Goal: Task Accomplishment & Management: Manage account settings

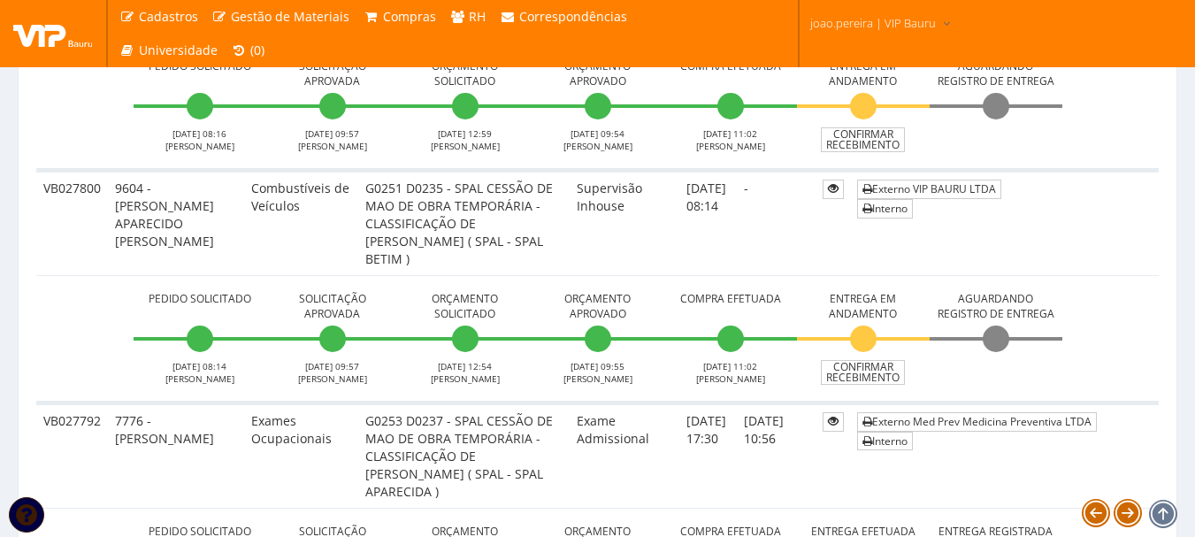
scroll to position [973, 0]
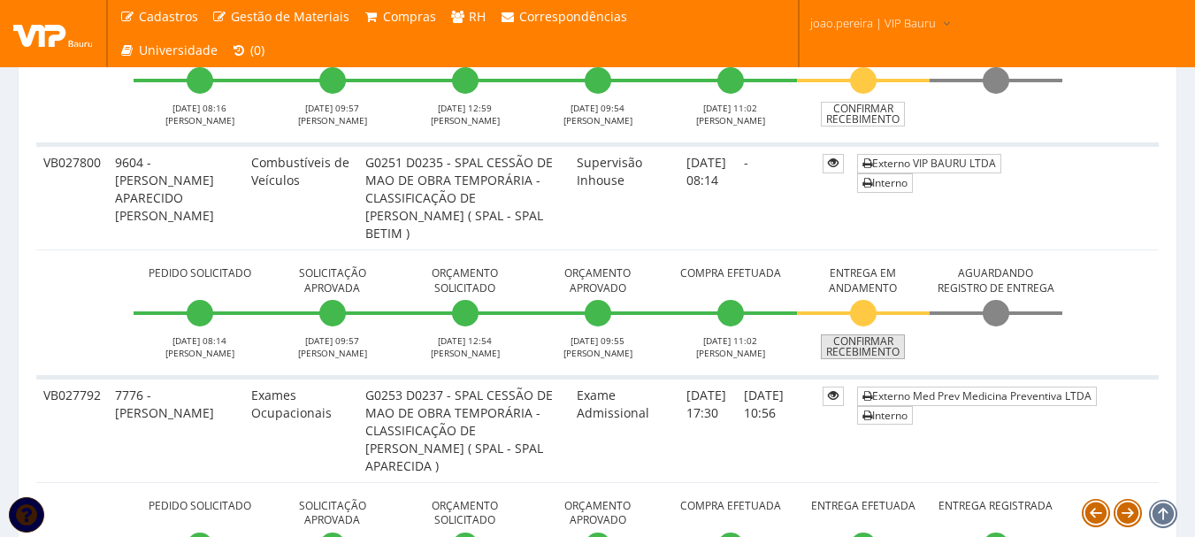
click at [864, 356] on link "Confirmar Recebimento" at bounding box center [863, 346] width 84 height 25
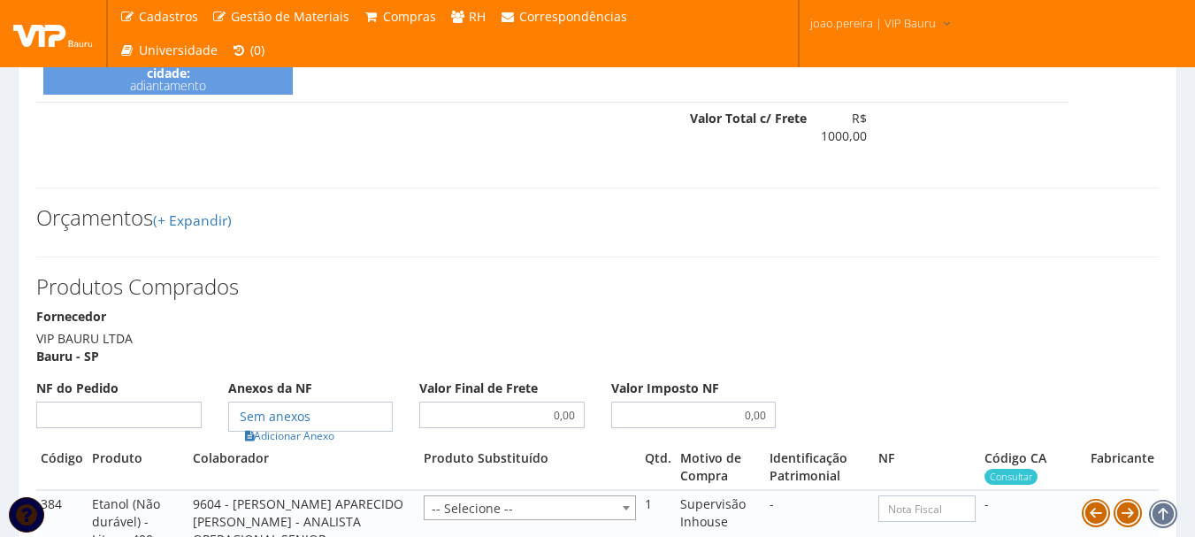
scroll to position [796, 0]
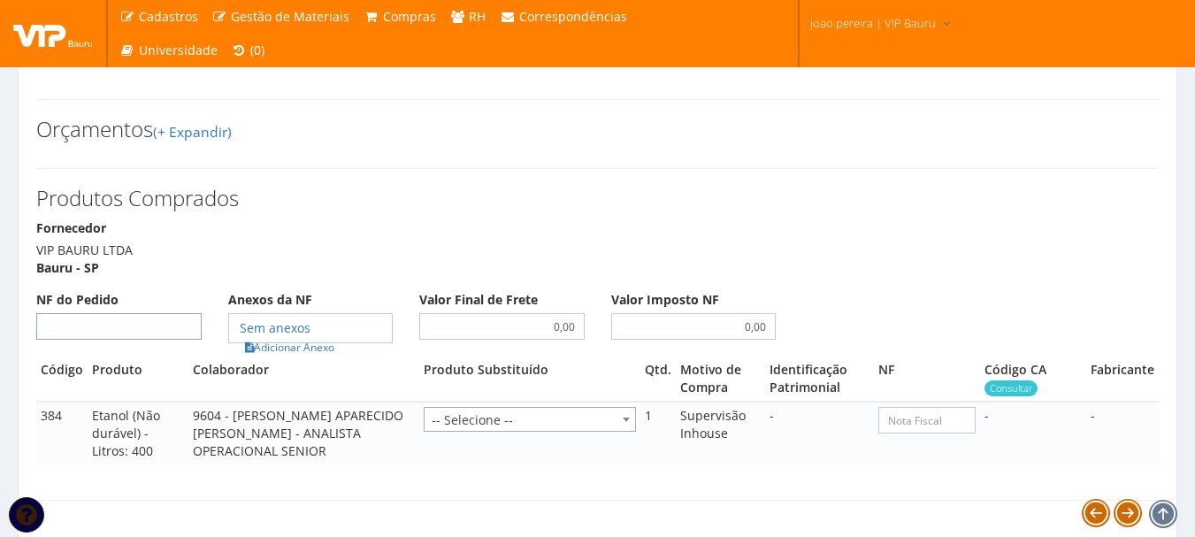
click at [111, 340] on input "NF do Pedido" at bounding box center [118, 326] width 165 height 27
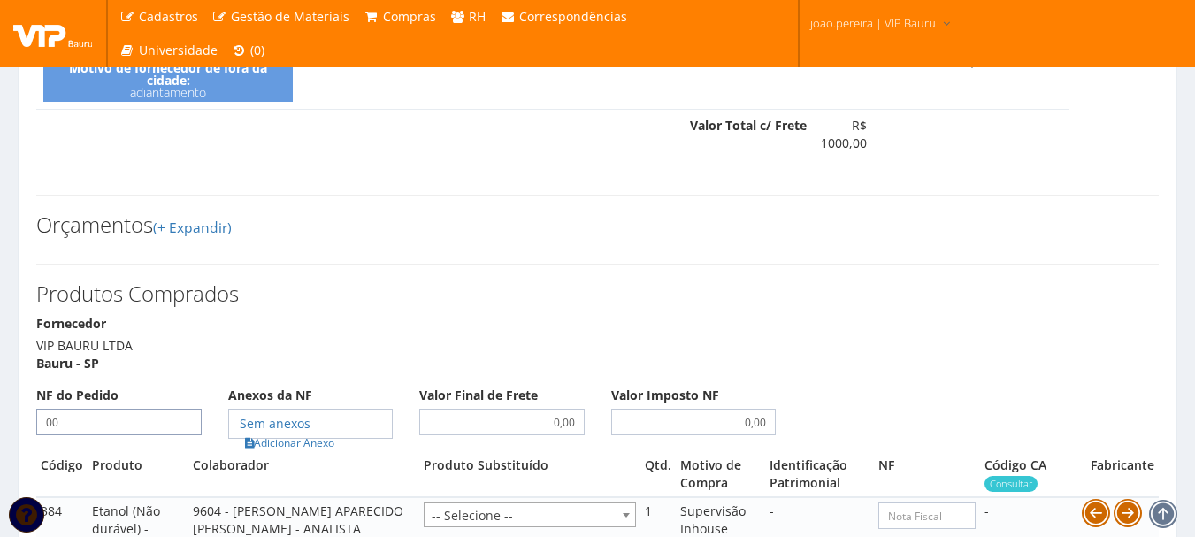
scroll to position [708, 0]
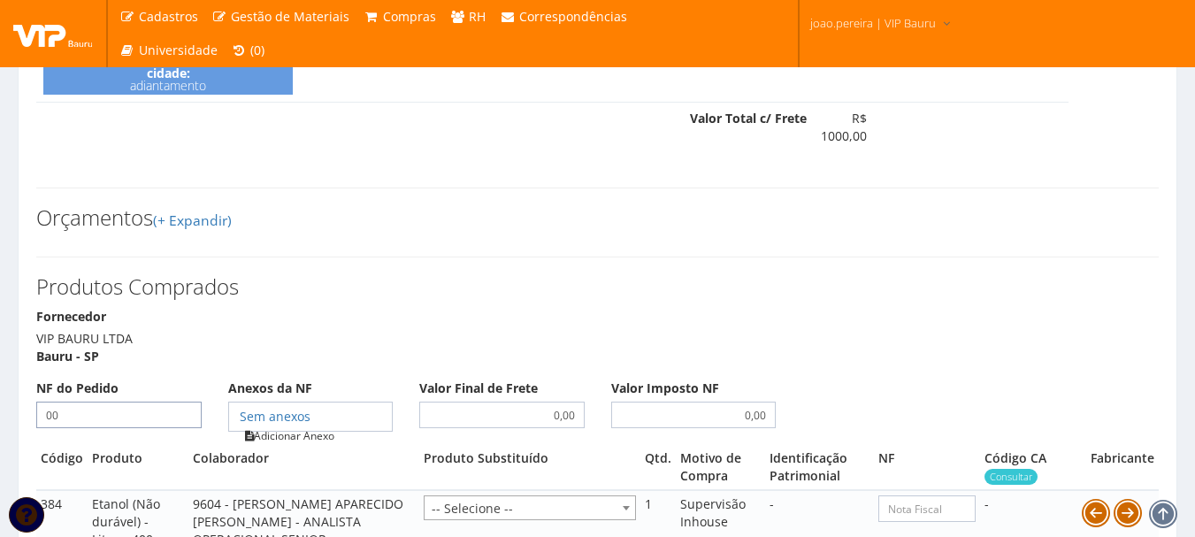
type input "00"
click at [301, 445] on link "Adicionar Anexo" at bounding box center [290, 435] width 100 height 19
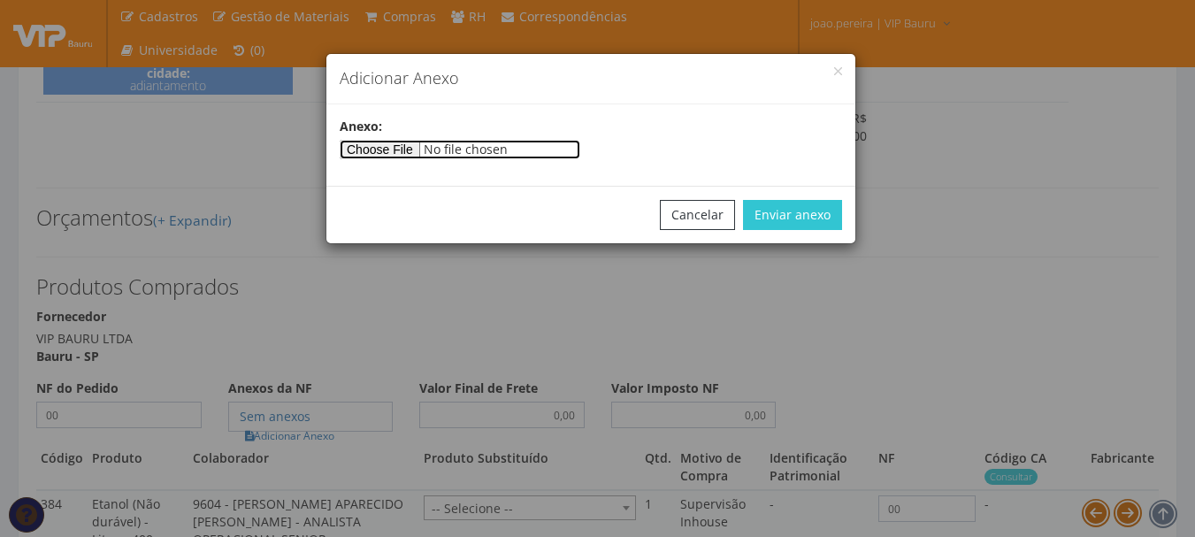
click at [396, 146] on input"] "file" at bounding box center [460, 149] width 241 height 19
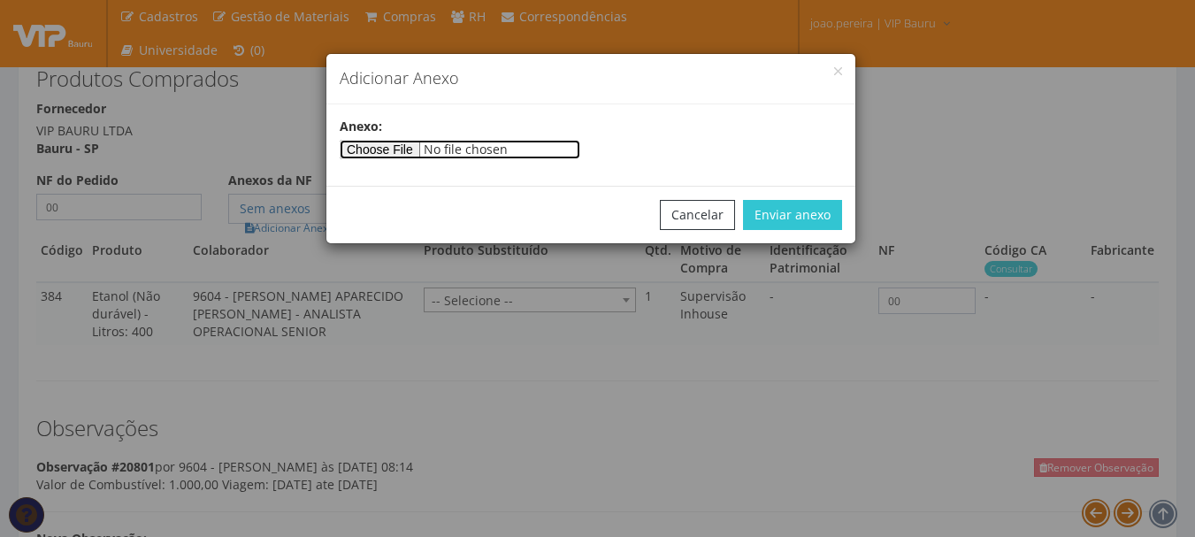
scroll to position [885, 0]
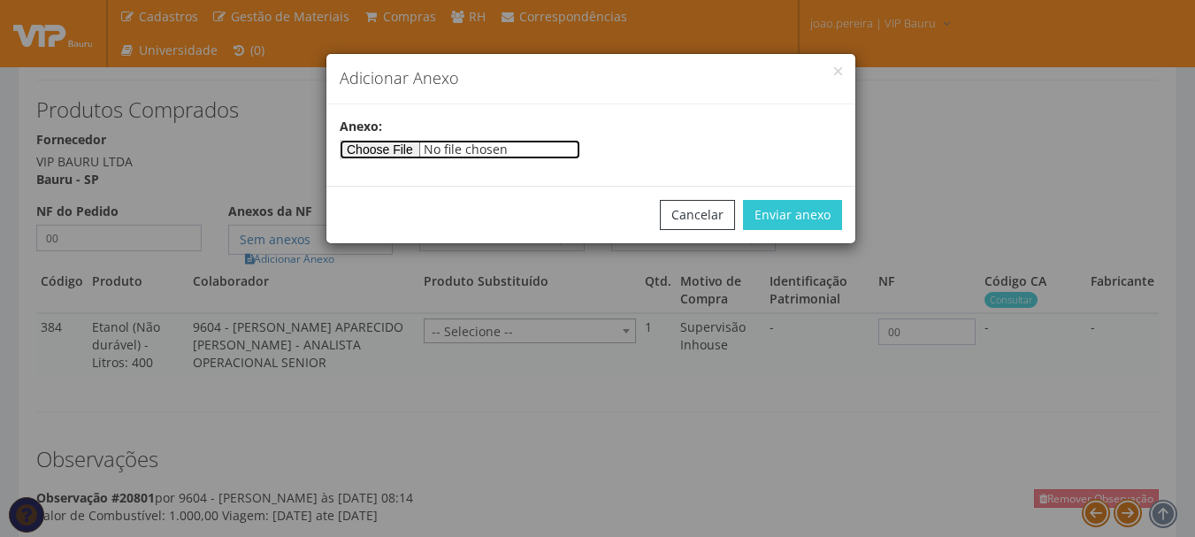
type input"] "C:\fakepath\ARCENCIO 1000 09-10-2025.jpeg"
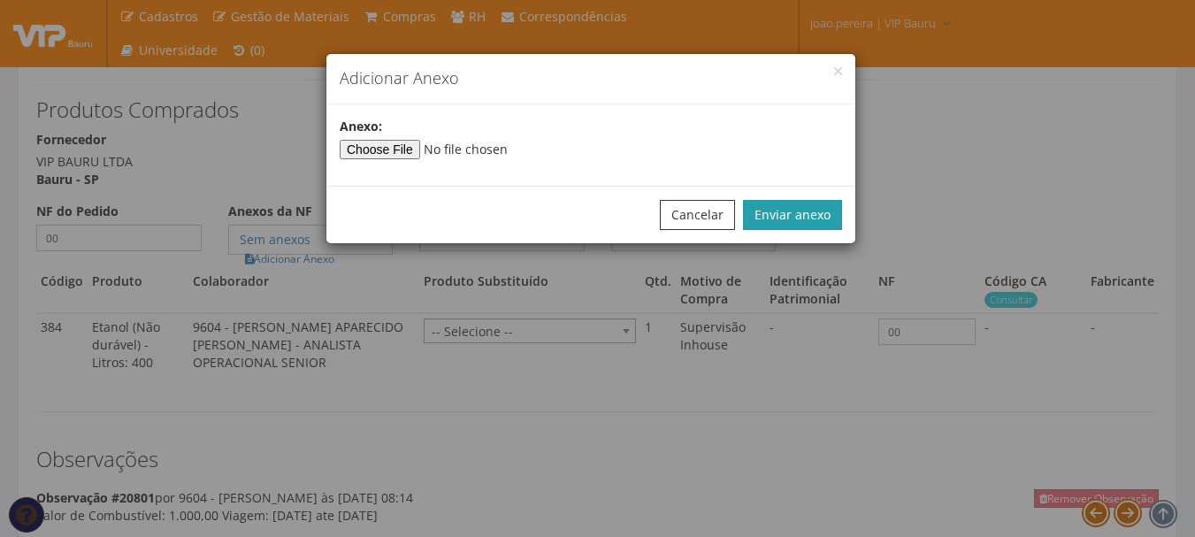
click at [802, 211] on button "Enviar anexo" at bounding box center [792, 215] width 99 height 30
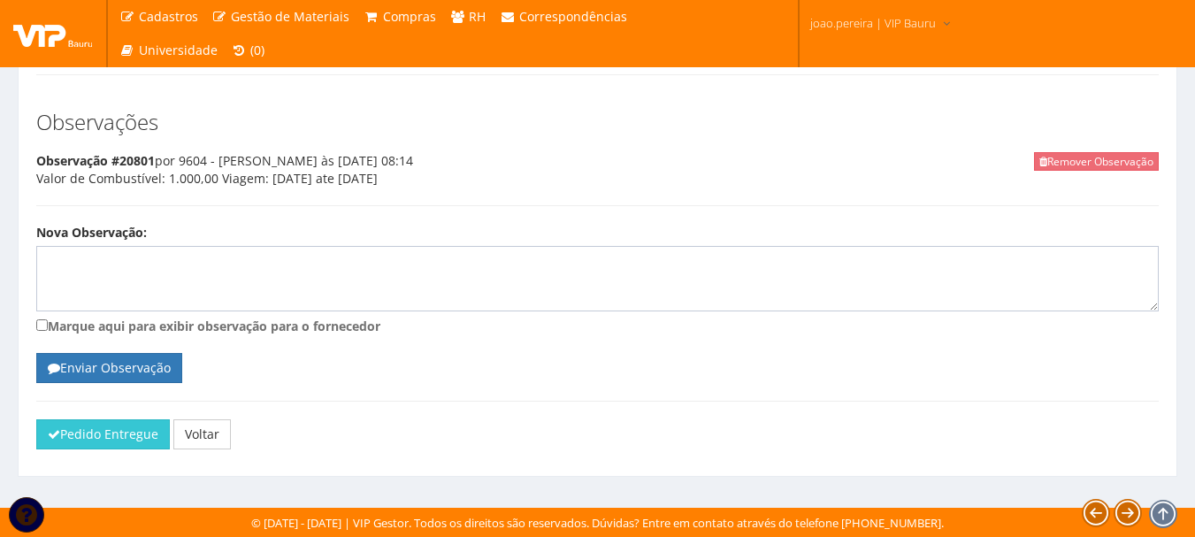
scroll to position [1239, 0]
click at [121, 429] on button "Pedido Entregue" at bounding box center [103, 434] width 134 height 30
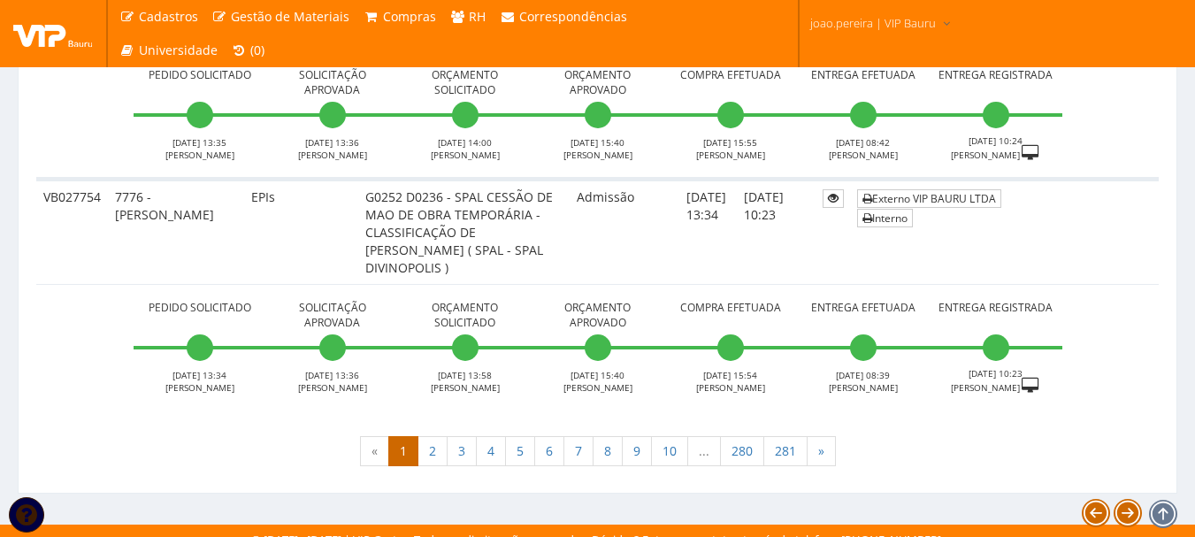
scroll to position [7200, 0]
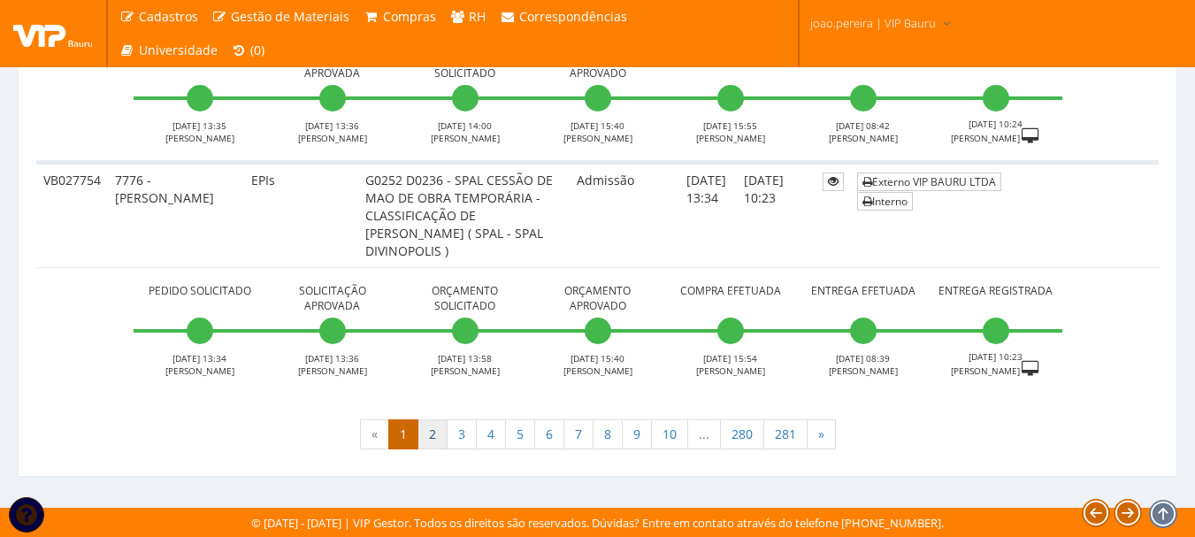
click at [434, 431] on link "2" at bounding box center [433, 434] width 30 height 30
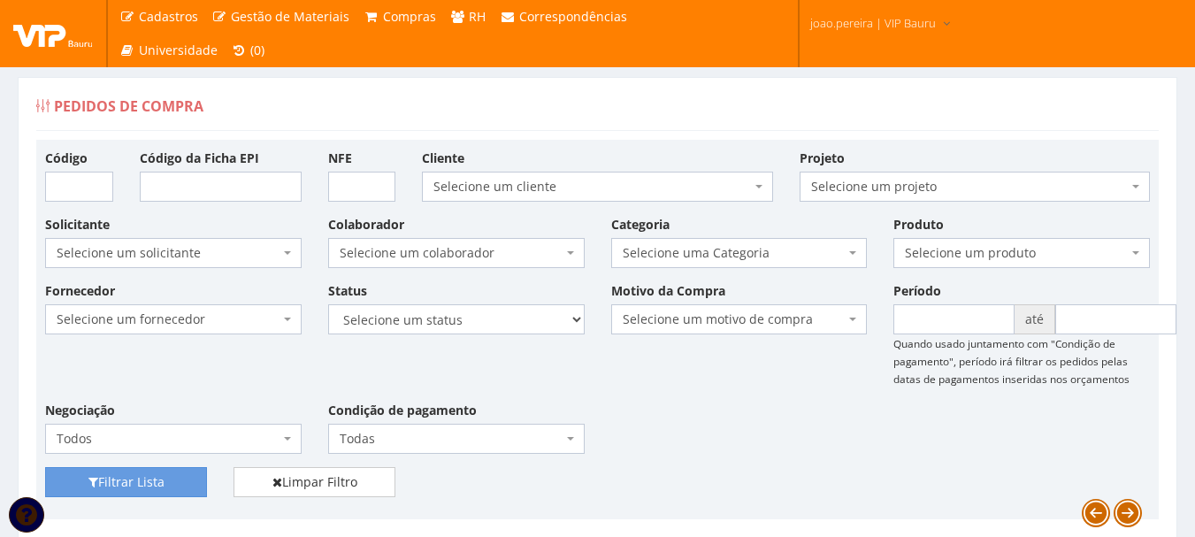
click at [773, 420] on div "Fornecedor Selecione um fornecedor ******** ******** 1000 MARCAS BRASIL 12.203.…" at bounding box center [598, 374] width 1132 height 186
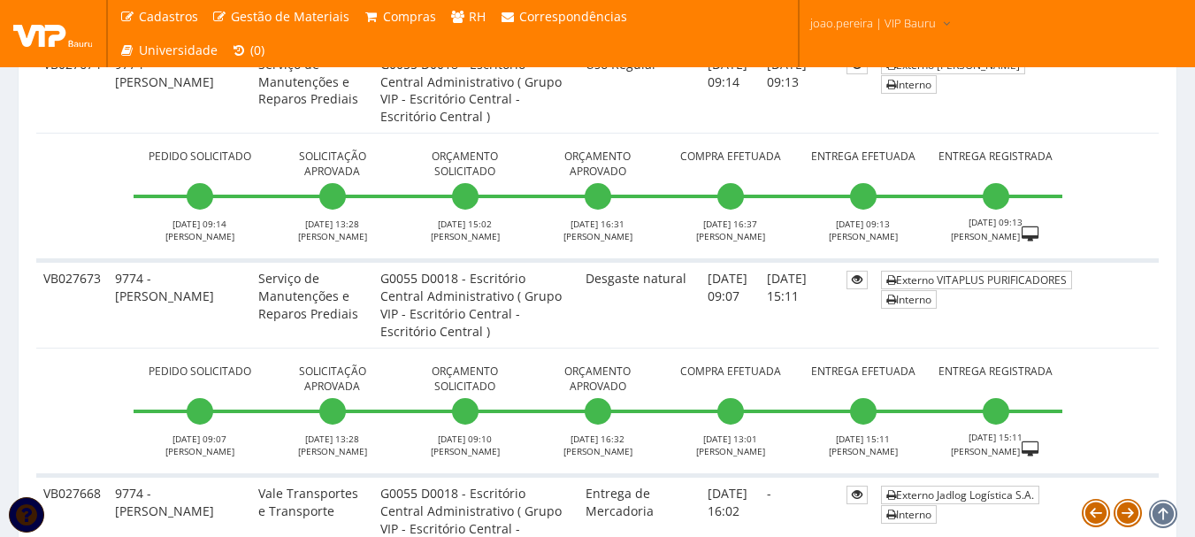
scroll to position [6821, 0]
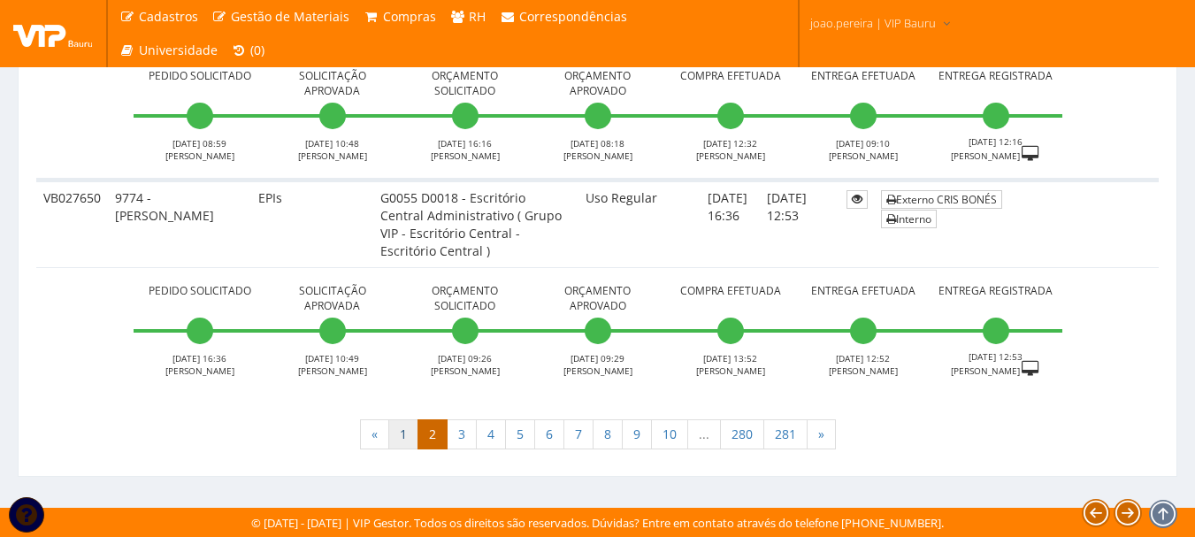
click at [396, 433] on link "1" at bounding box center [403, 434] width 30 height 30
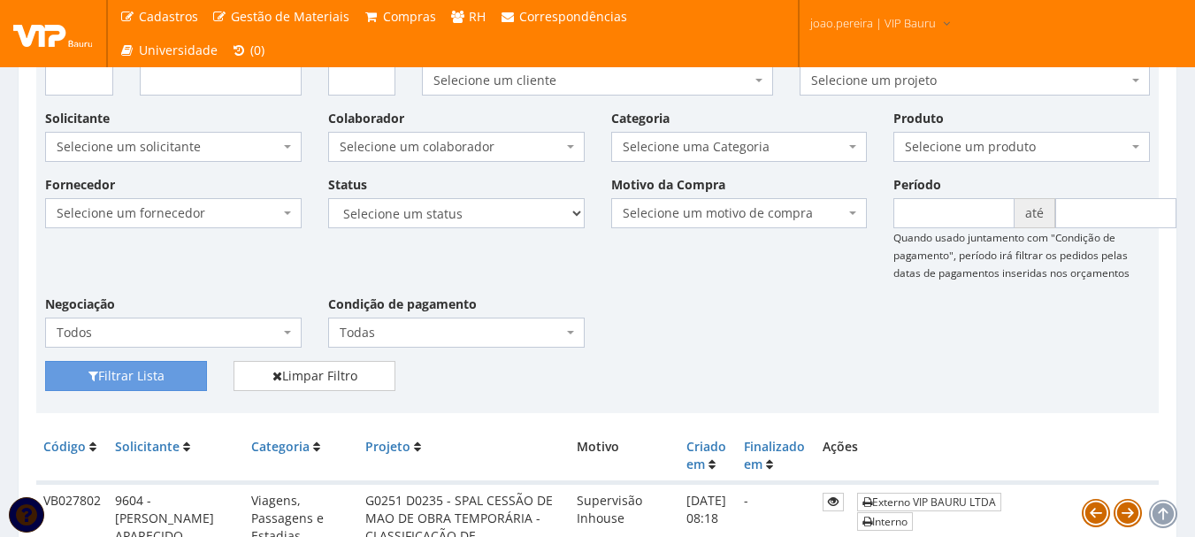
scroll to position [354, 0]
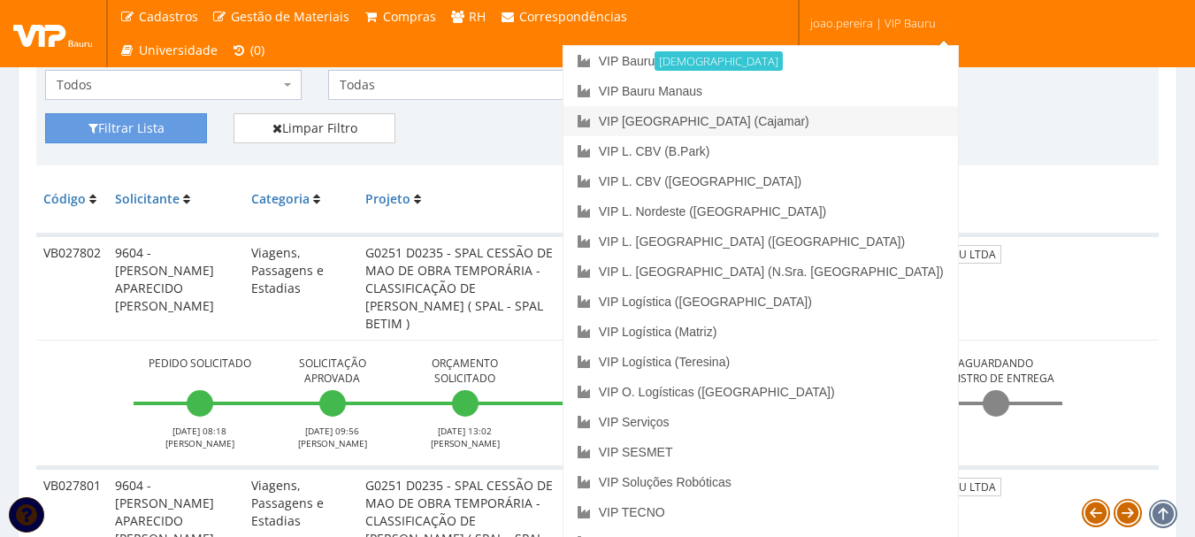
click at [863, 120] on link "VIP [GEOGRAPHIC_DATA] (Cajamar)" at bounding box center [761, 121] width 395 height 30
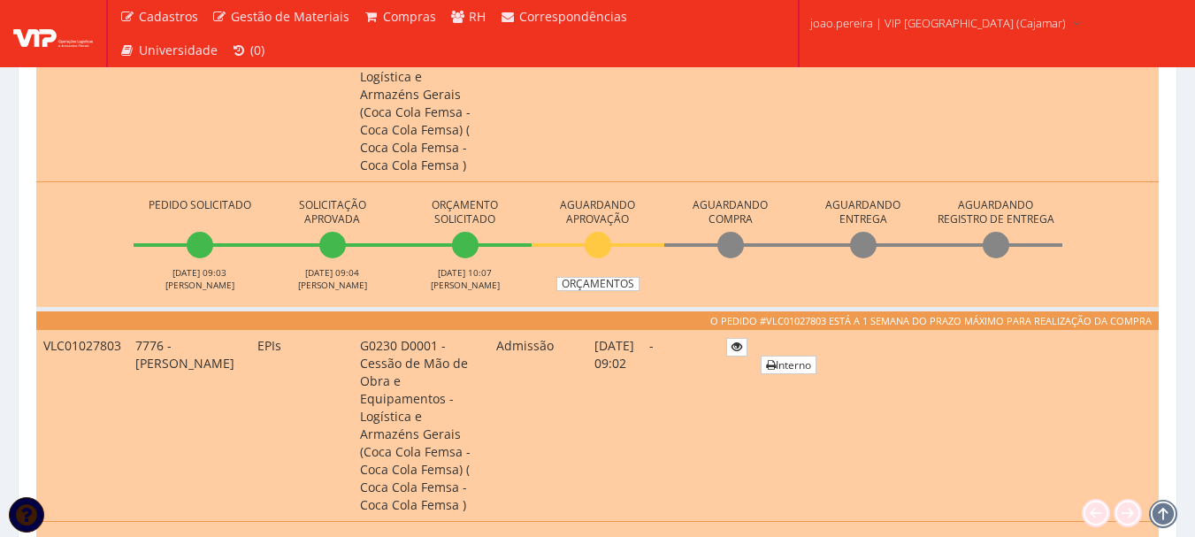
scroll to position [619, 0]
click at [620, 278] on link "Orçamentos" at bounding box center [597, 285] width 83 height 14
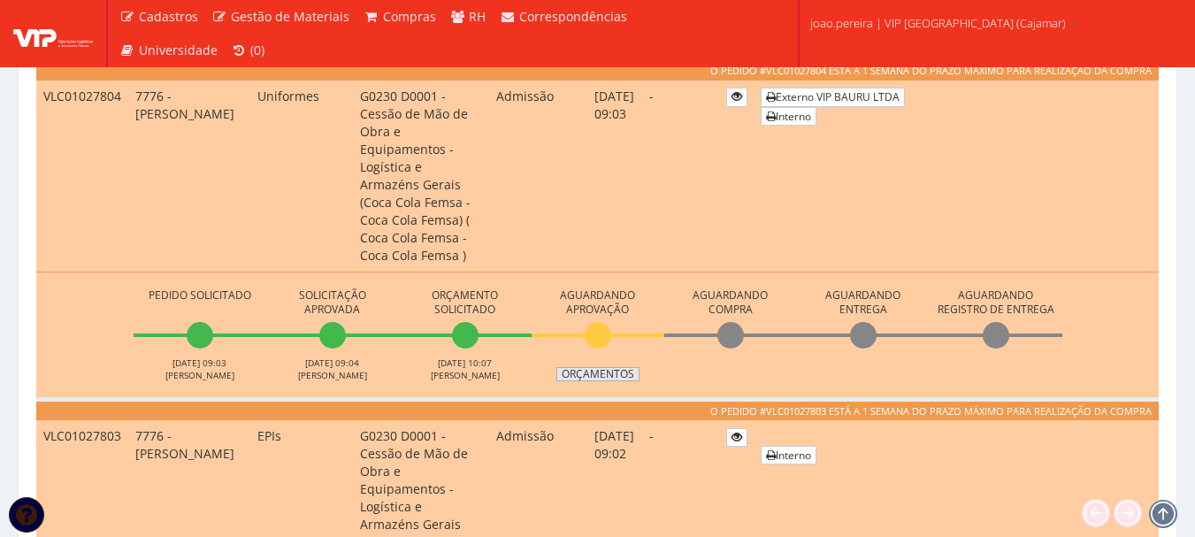
scroll to position [442, 0]
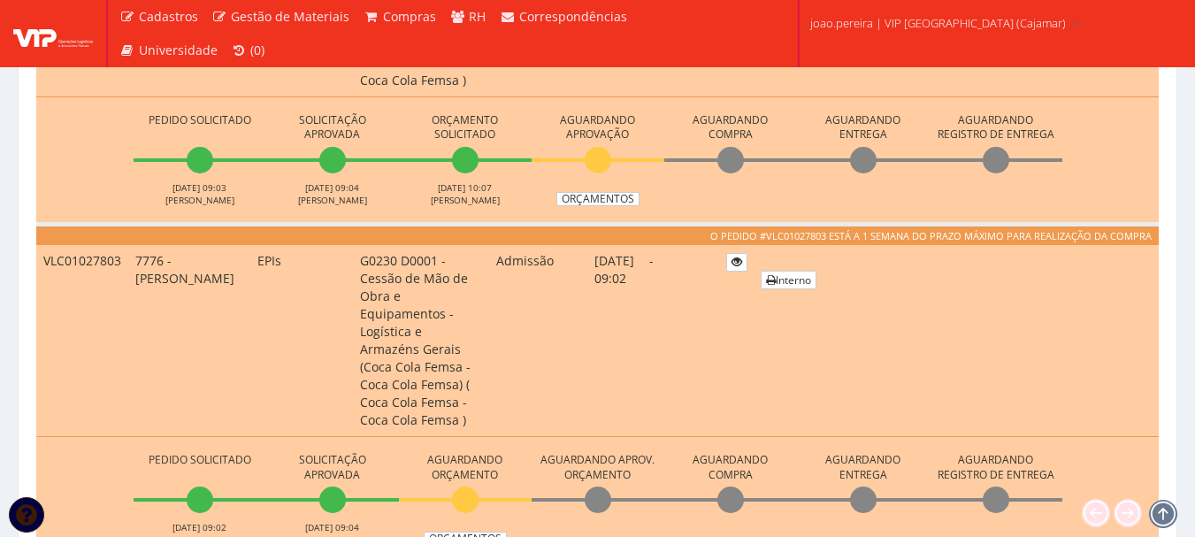
scroll to position [708, 0]
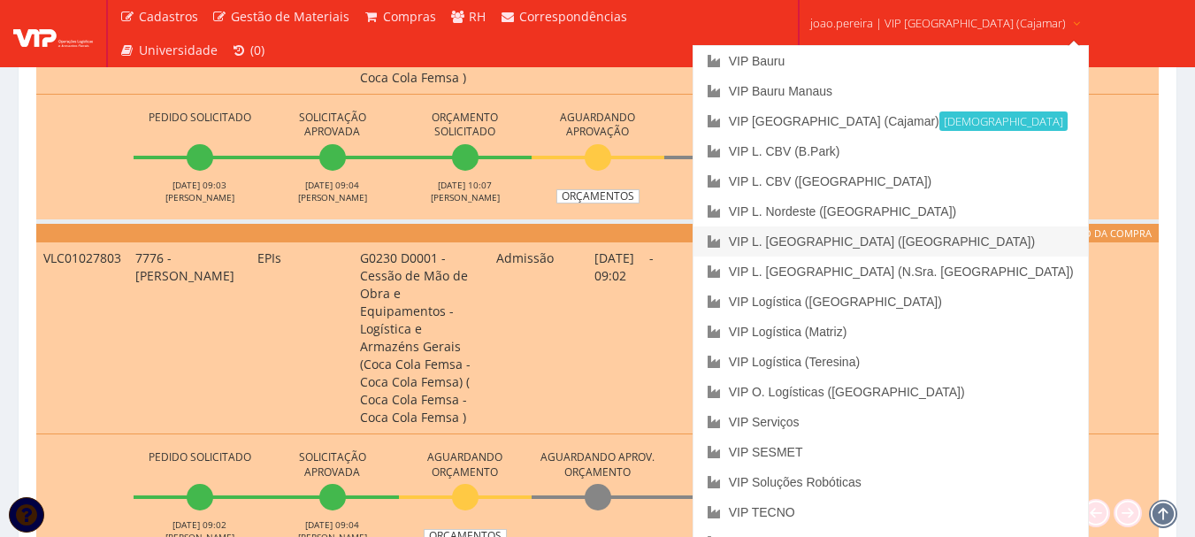
click at [894, 238] on link "VIP L. [GEOGRAPHIC_DATA] ([GEOGRAPHIC_DATA])" at bounding box center [891, 241] width 395 height 30
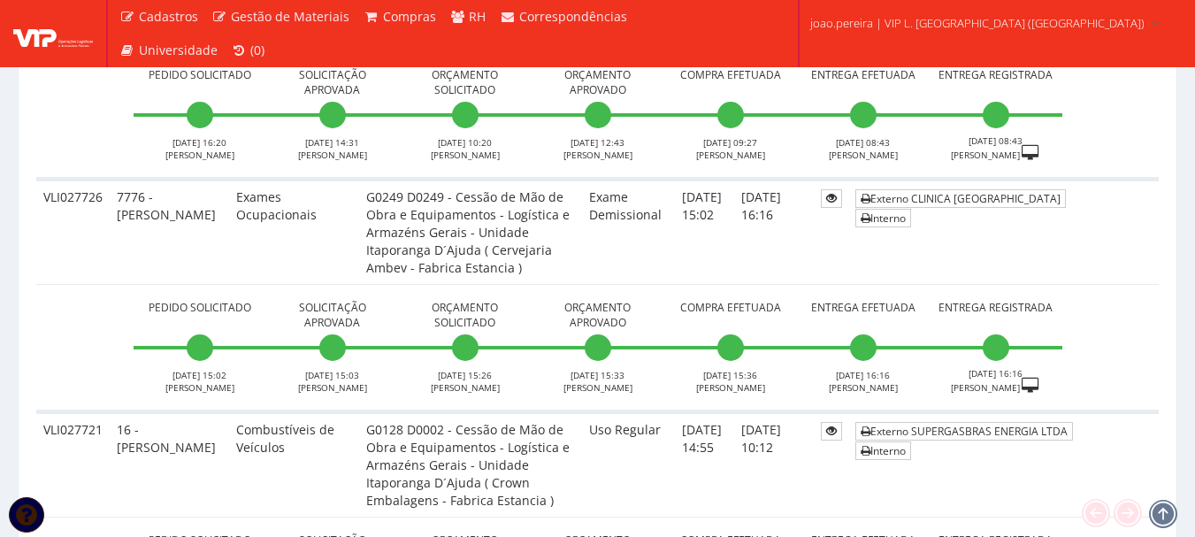
scroll to position [1592, 0]
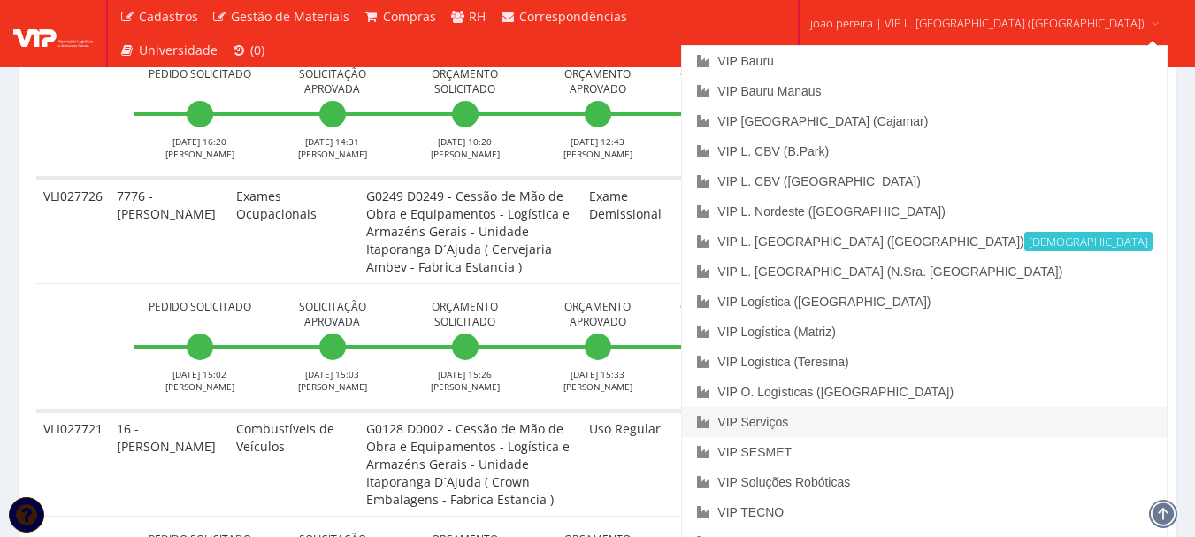
click at [884, 420] on link "VIP Serviços" at bounding box center [924, 422] width 484 height 30
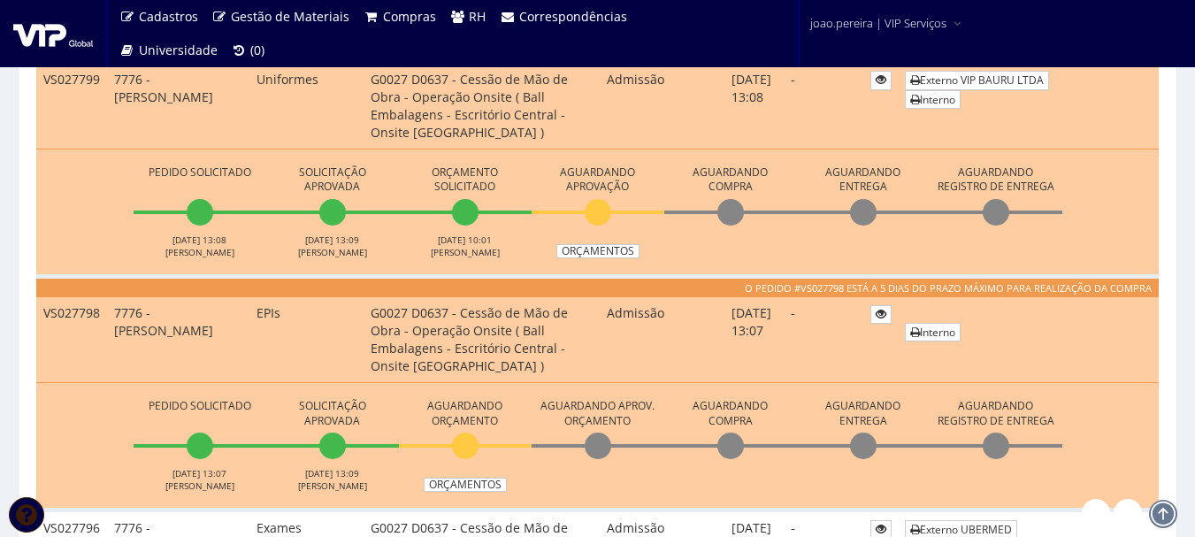
scroll to position [708, 0]
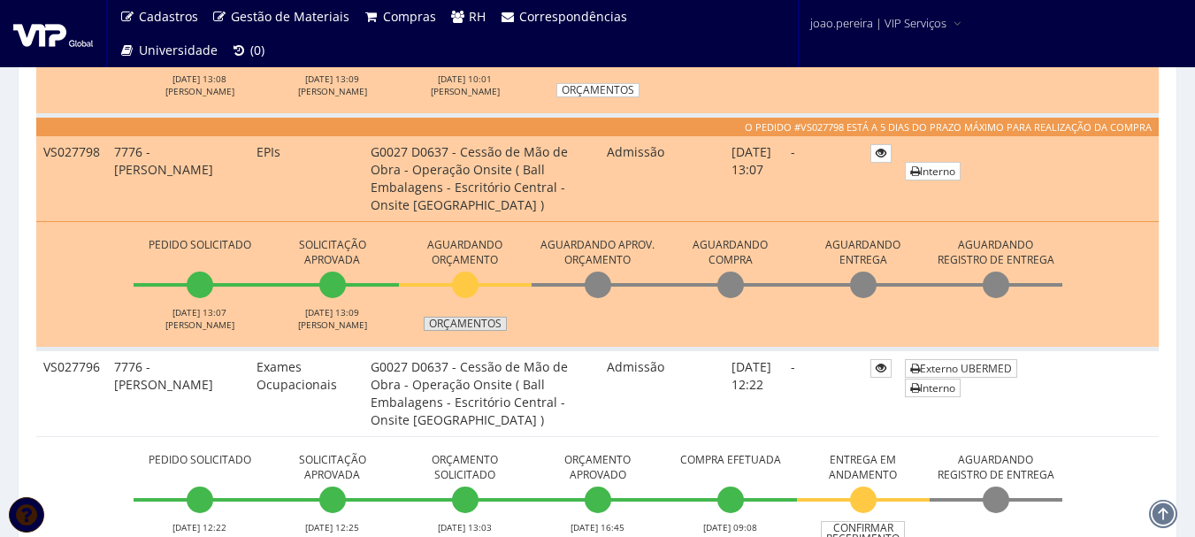
click at [479, 317] on link "Orçamentos" at bounding box center [465, 324] width 83 height 14
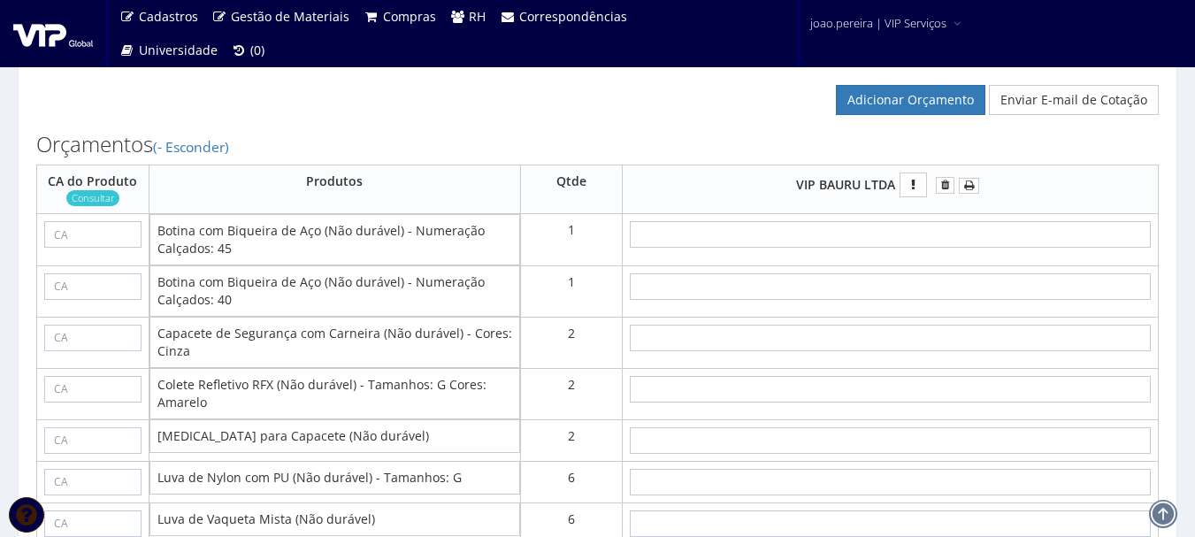
scroll to position [1416, 0]
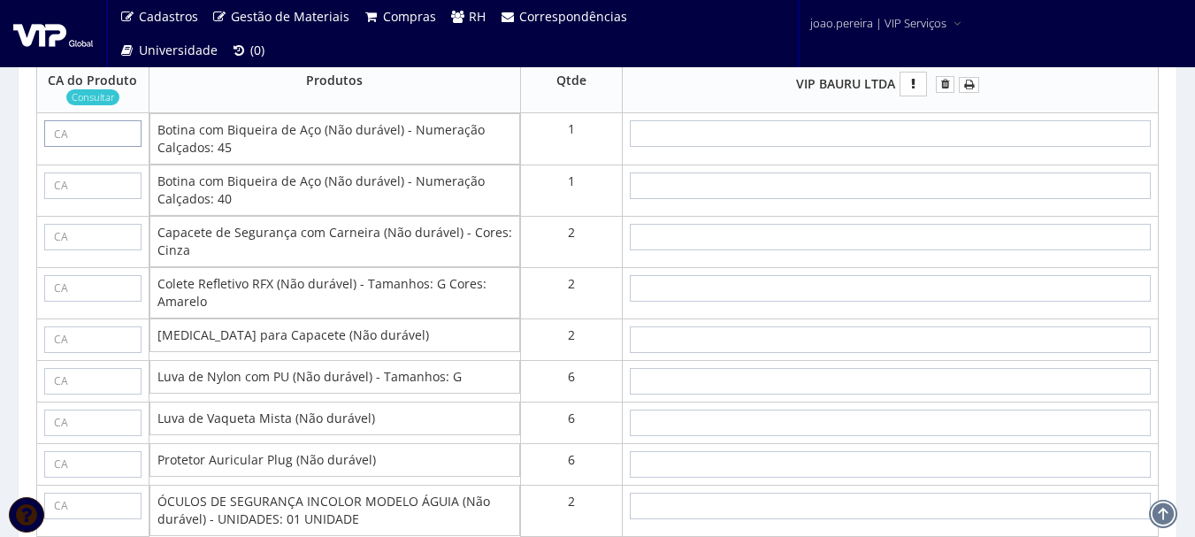
click at [108, 147] on input "text" at bounding box center [92, 133] width 97 height 27
click at [78, 147] on input "text" at bounding box center [92, 133] width 97 height 27
paste input "28511"
type input "28511"
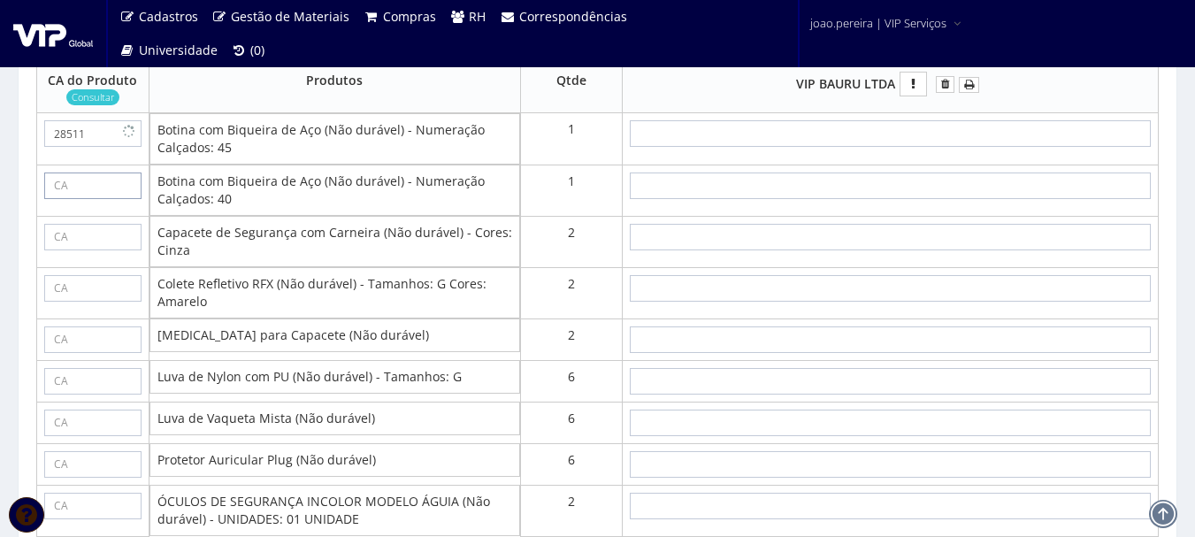
click at [83, 199] on input "text" at bounding box center [92, 186] width 97 height 27
type input "28511"
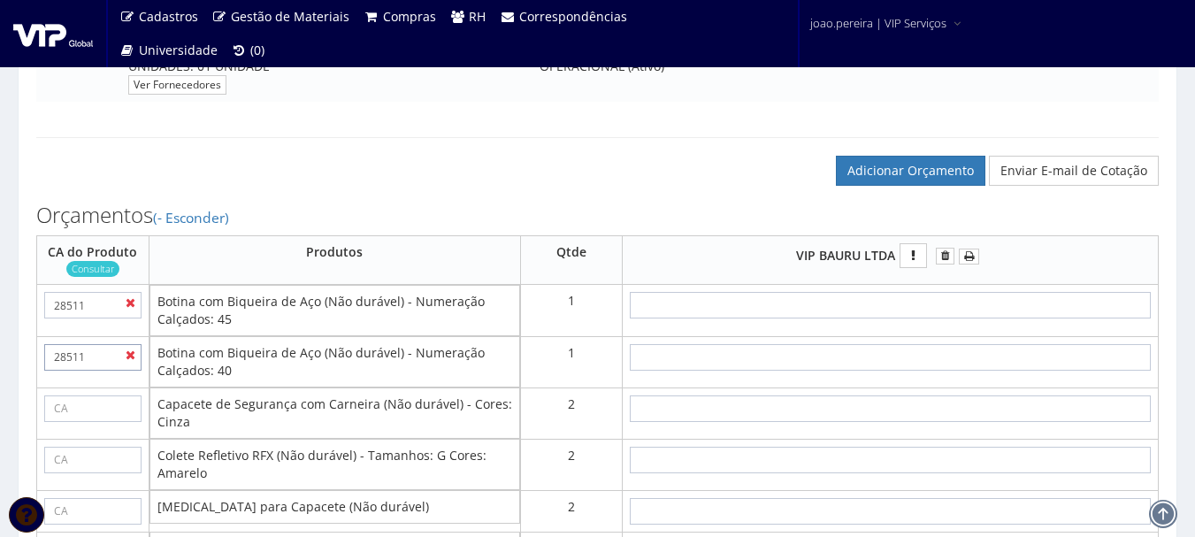
scroll to position [1239, 0]
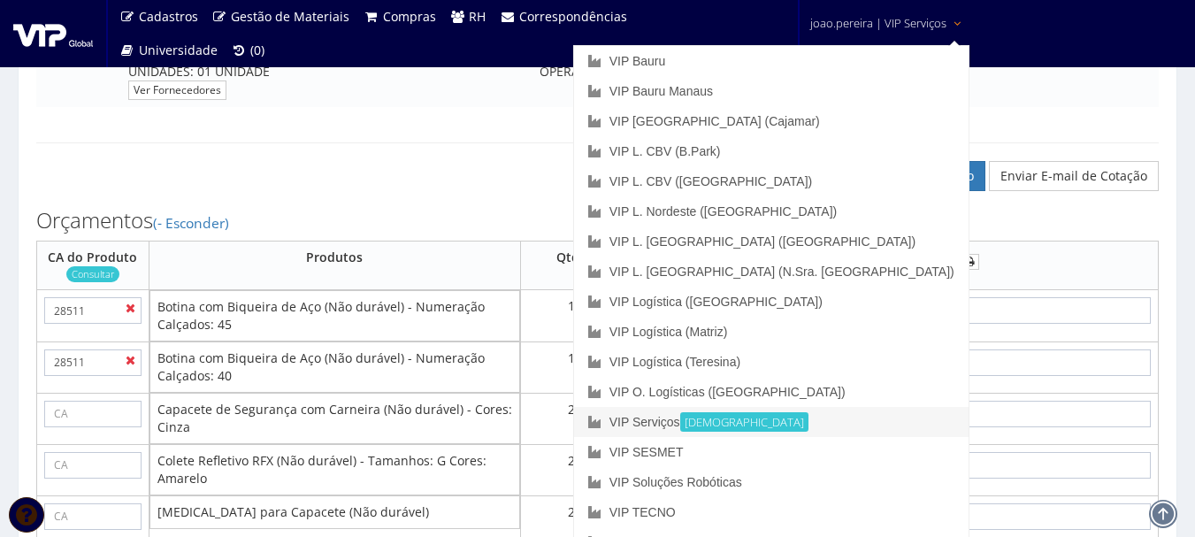
click at [819, 427] on link "VIP Serviços Ativa" at bounding box center [771, 422] width 395 height 30
click at [799, 61] on link "VIP Bauru" at bounding box center [771, 61] width 395 height 30
